Goal: Task Accomplishment & Management: Manage account settings

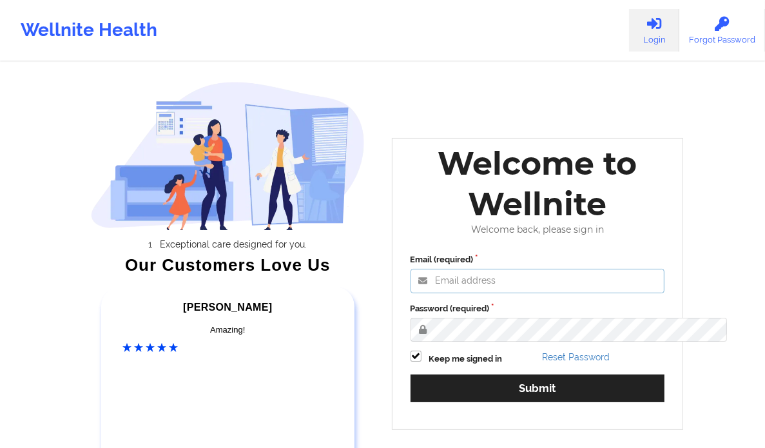
click at [510, 293] on input "Email (required)" at bounding box center [537, 281] width 254 height 24
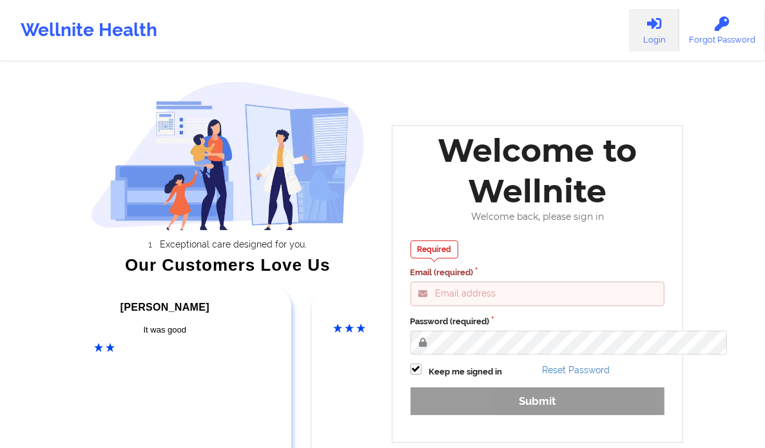
type input "clifford@wellnite.com"
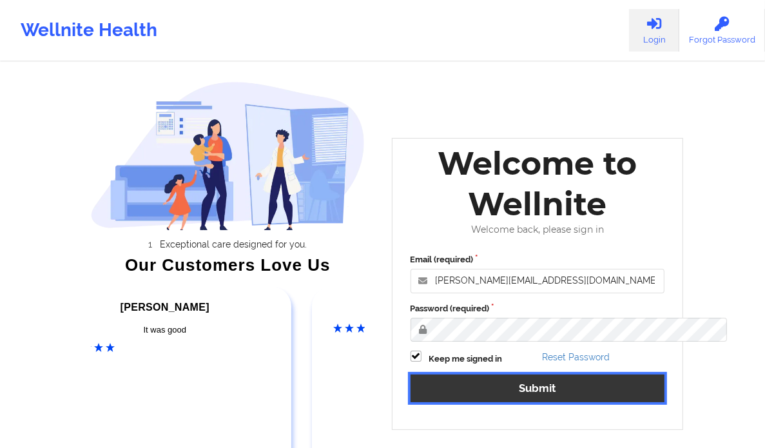
click at [589, 400] on button "Submit" at bounding box center [537, 388] width 254 height 28
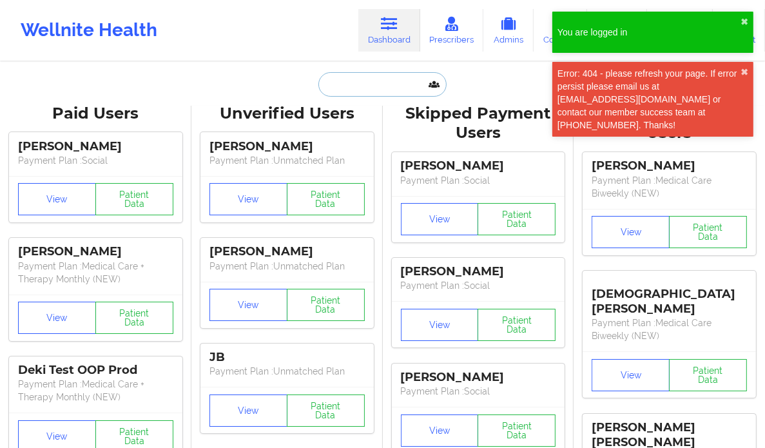
click at [361, 90] on input "text" at bounding box center [382, 84] width 128 height 24
paste input "[EMAIL_ADDRESS][DOMAIN_NAME]"
type input "[EMAIL_ADDRESS][DOMAIN_NAME]"
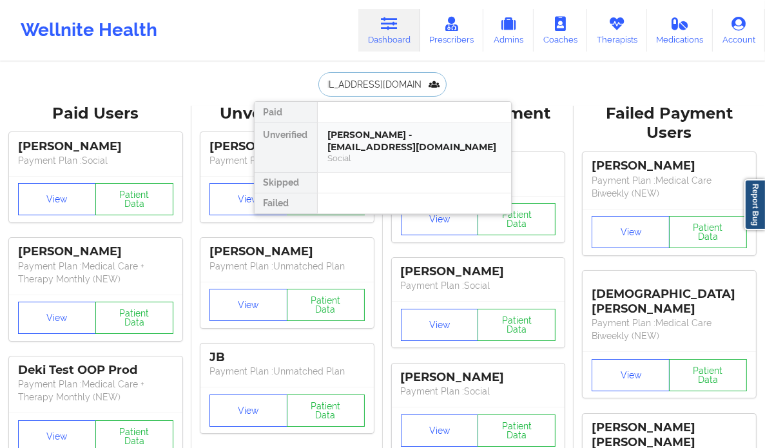
click at [374, 139] on div "Shaniece Carter - cartershaniece217@gmail.com" at bounding box center [414, 141] width 173 height 24
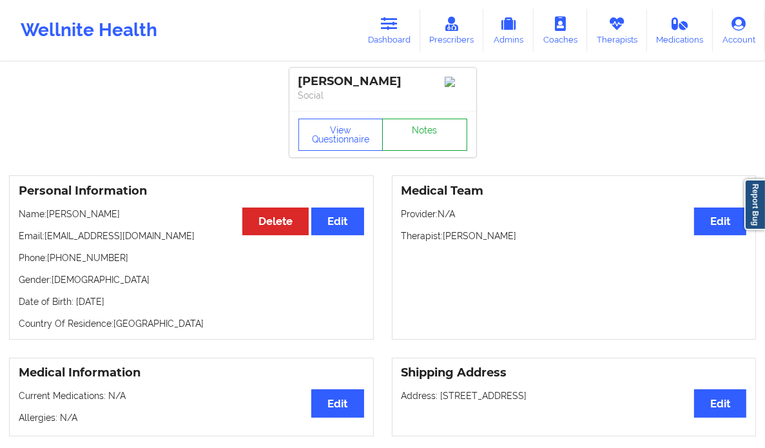
click at [430, 145] on link "Notes" at bounding box center [424, 135] width 85 height 32
click at [714, 226] on button "Edit" at bounding box center [720, 221] width 52 height 28
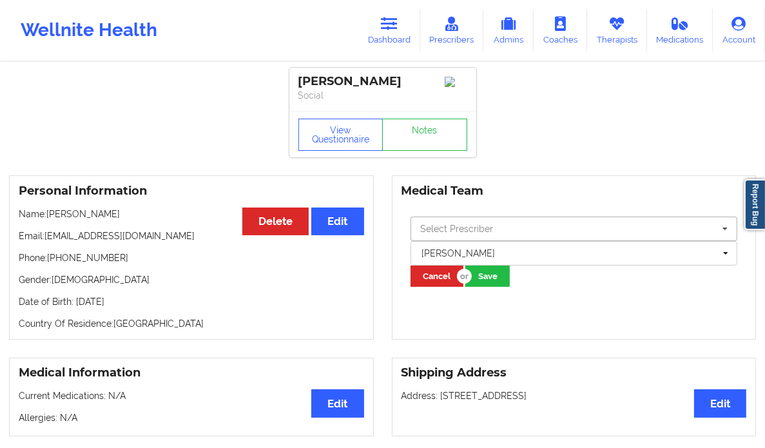
click at [541, 236] on input "text" at bounding box center [575, 228] width 326 height 23
type input "v"
type input "g"
type input "[PERSON_NAME]"
click at [462, 249] on div "No results found." at bounding box center [573, 251] width 326 height 23
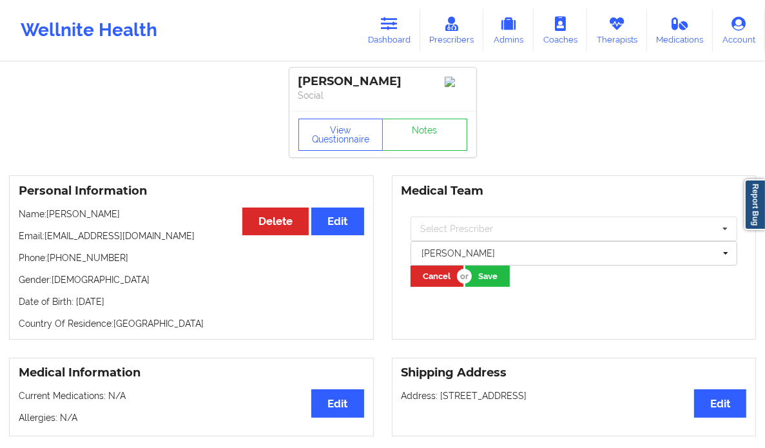
click at [549, 311] on div "Medical Team Select Prescriber [PERSON_NAME] [PERSON_NAME] [PERSON_NAME] testpr…" at bounding box center [574, 257] width 365 height 164
click at [431, 280] on button "Cancel" at bounding box center [436, 275] width 53 height 21
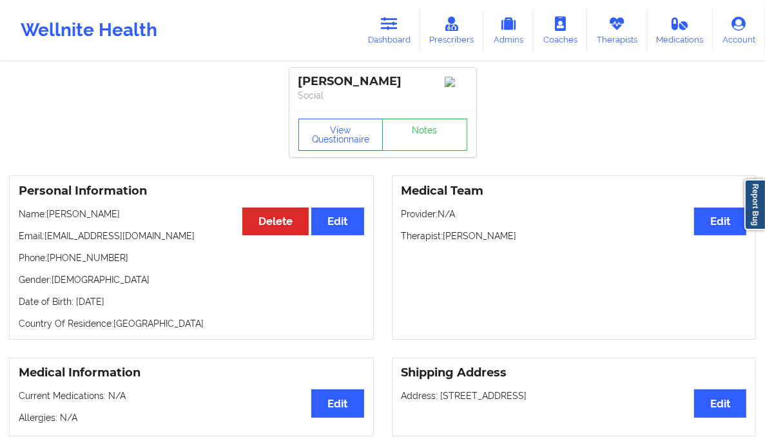
drag, startPoint x: 443, startPoint y: 239, endPoint x: 533, endPoint y: 233, distance: 90.4
click at [533, 233] on p "Therapist: Joi Dykes Anderson" at bounding box center [573, 235] width 345 height 13
copy p "[PERSON_NAME]"
click at [720, 227] on button "Edit" at bounding box center [720, 221] width 52 height 28
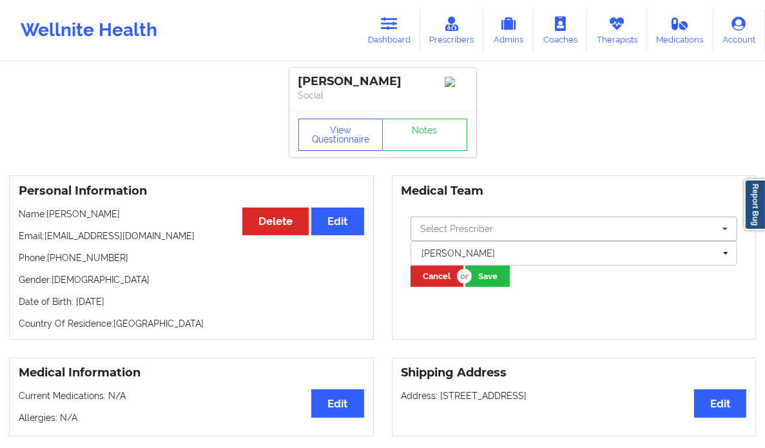
click at [525, 231] on input "text" at bounding box center [575, 228] width 326 height 23
type input "v"
type input "[PERSON_NAME]"
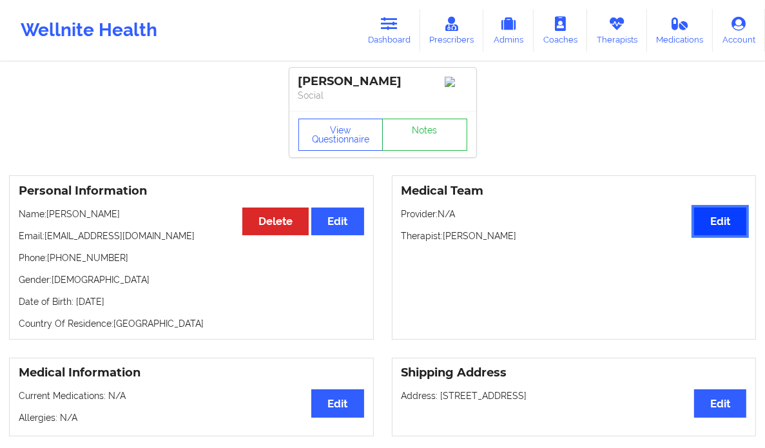
click at [728, 233] on button "Edit" at bounding box center [720, 221] width 52 height 28
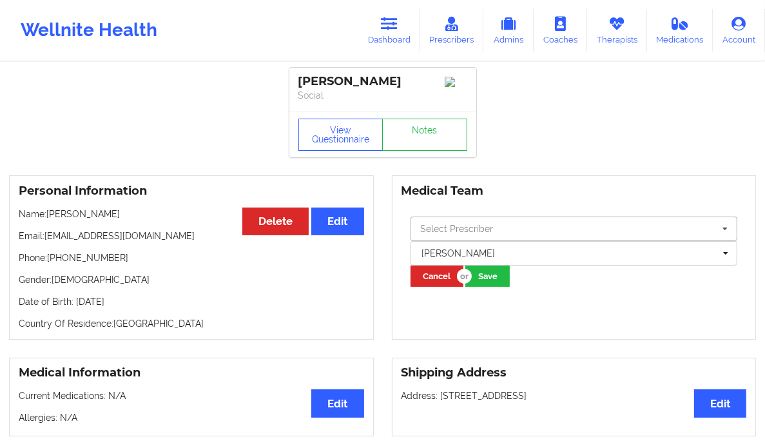
click at [651, 231] on input "text" at bounding box center [575, 228] width 326 height 23
type input "[PERSON_NAME]"
click at [617, 309] on div "Medical Team Select Prescriber [PERSON_NAME] [PERSON_NAME] [PERSON_NAME] testpr…" at bounding box center [574, 257] width 365 height 164
click at [532, 237] on input "text" at bounding box center [575, 228] width 326 height 23
type input "[PERSON_NAME]"
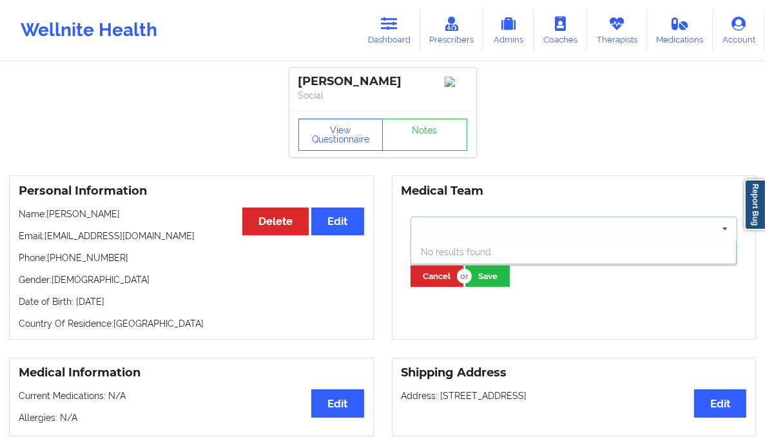
click at [613, 320] on div "Medical Team No results found. [PERSON_NAME] Cancel Save" at bounding box center [574, 257] width 365 height 164
click at [535, 233] on input "text" at bounding box center [575, 228] width 326 height 23
click at [493, 229] on input "veronique" at bounding box center [575, 228] width 326 height 23
type input "[PERSON_NAME]"
